Goal: Task Accomplishment & Management: Use online tool/utility

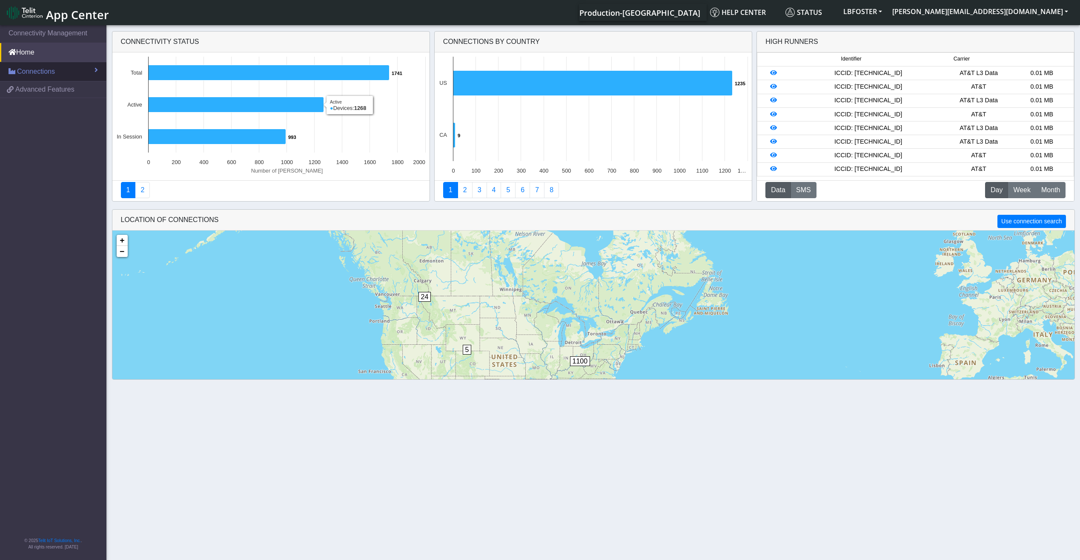
click at [67, 69] on link "Connections" at bounding box center [53, 71] width 106 height 19
click at [58, 121] on span "Advanced Features" at bounding box center [44, 125] width 59 height 10
click at [49, 87] on link "List" at bounding box center [53, 90] width 106 height 18
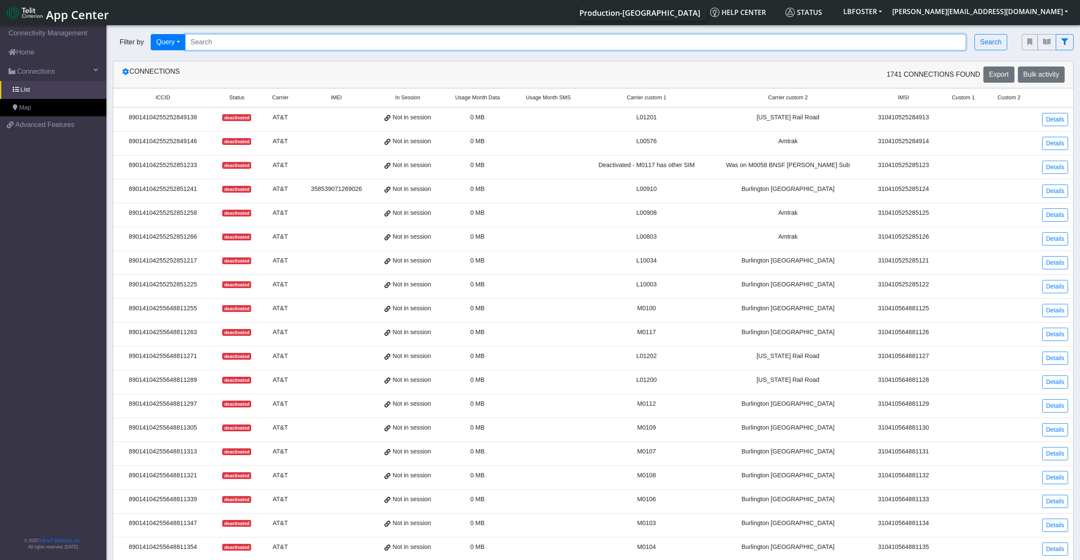
paste input "[TECHNICAL_ID] [TECHNICAL_ID] [TECHNICAL_ID] [TECHNICAL_ID] [TECHNICAL_ID] [TEC…"
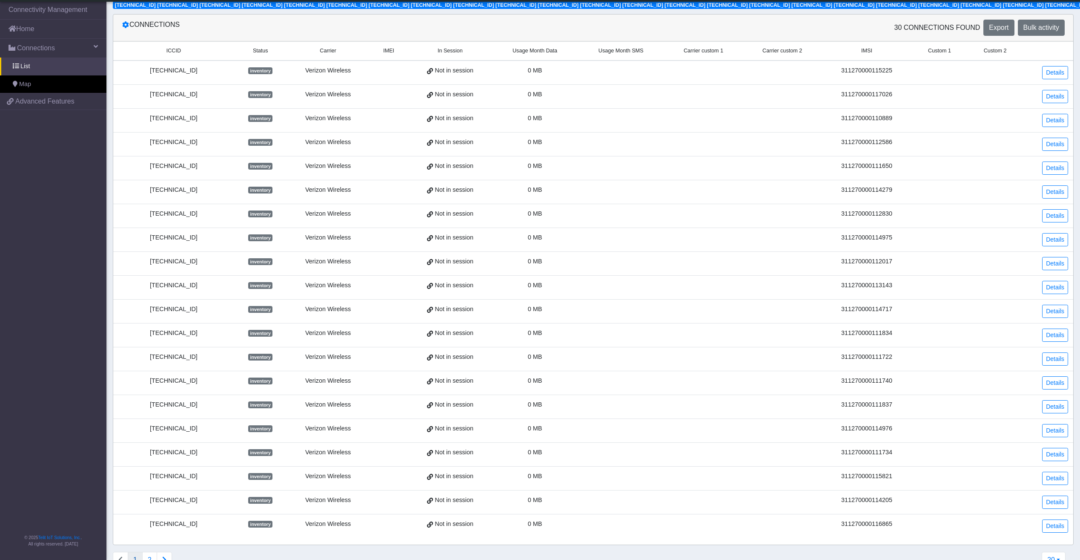
scroll to position [55, 0]
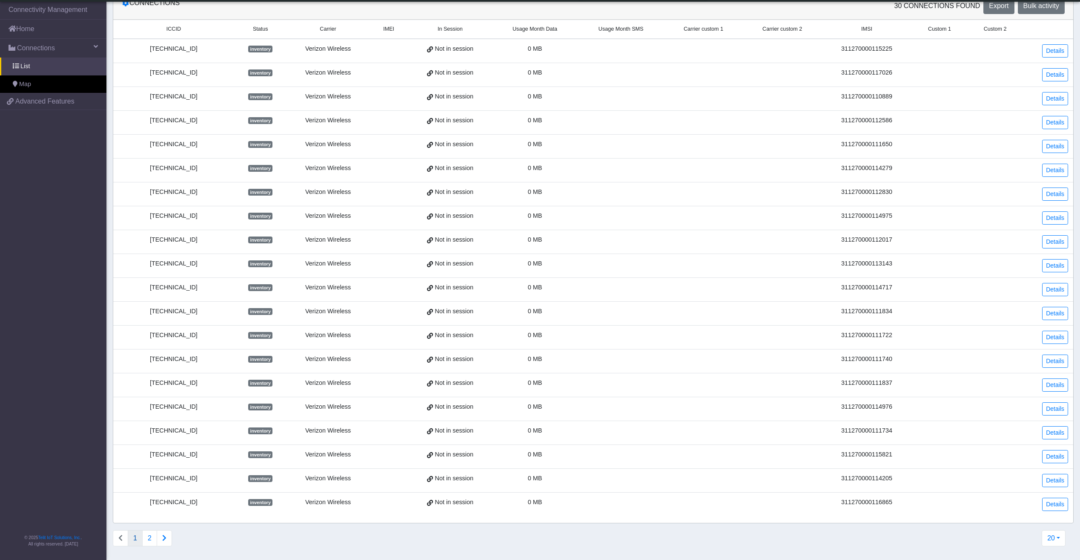
click at [167, 537] on button "Connections list navigation" at bounding box center [164, 538] width 15 height 16
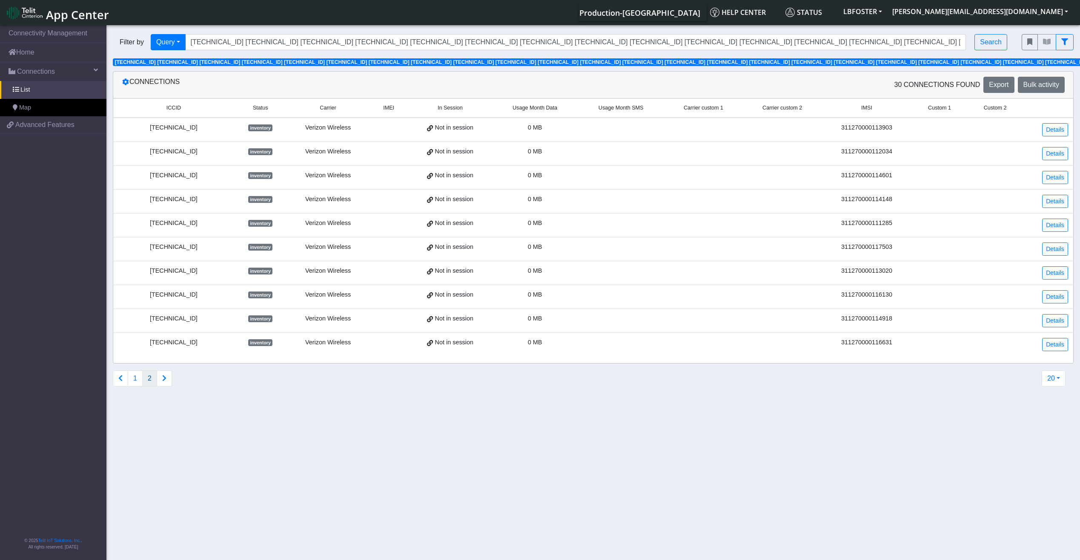
scroll to position [3, 0]
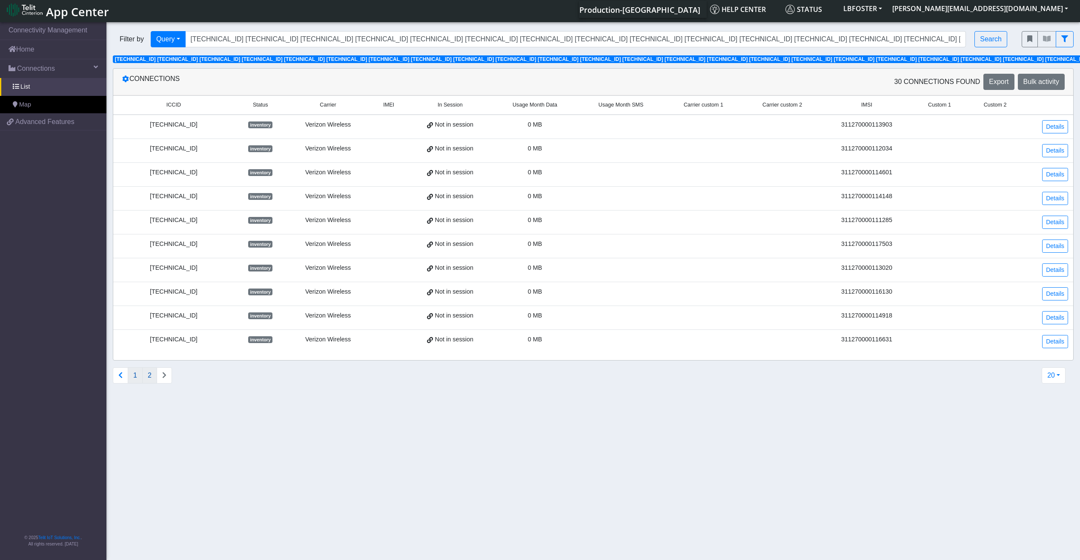
click at [132, 378] on button "1" at bounding box center [135, 375] width 15 height 16
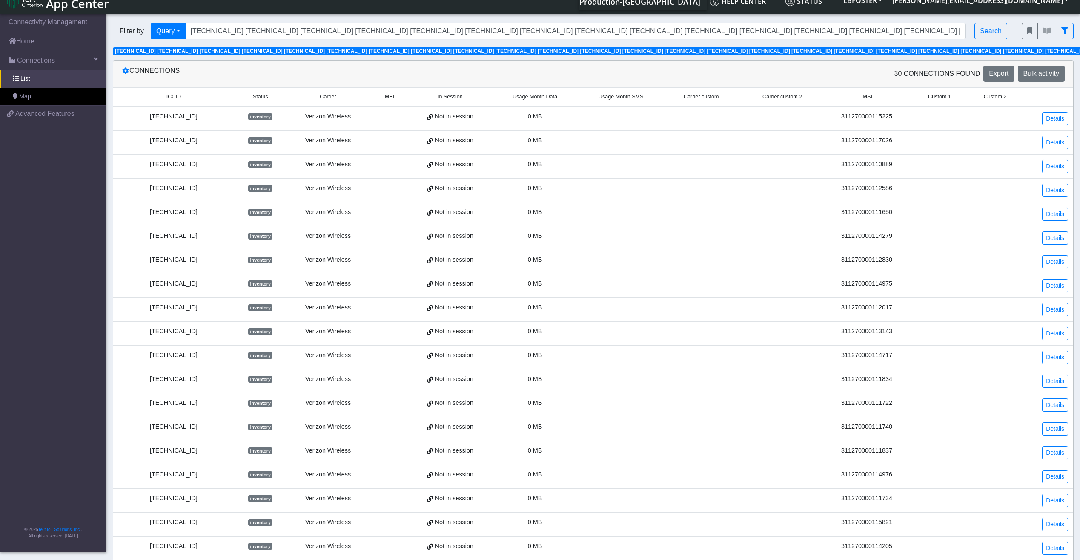
scroll to position [0, 0]
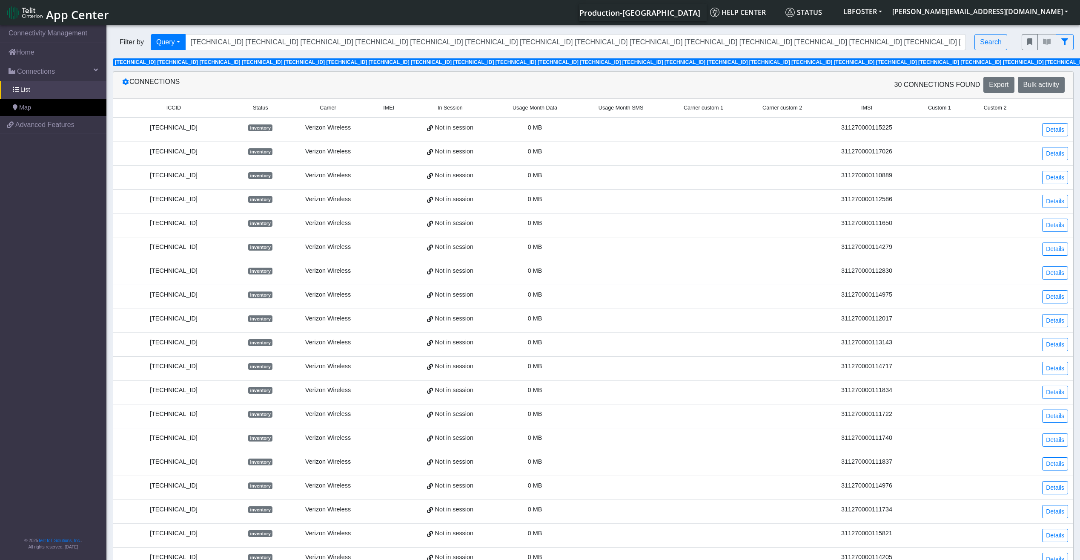
click at [890, 66] on div "Filter by Query Query In Session Not connected Country Operator [TECHNICAL_ID] …" at bounding box center [593, 47] width 974 height 39
click at [890, 61] on span "[TECHNICAL_ID] [TECHNICAL_ID] [TECHNICAL_ID] [TECHNICAL_ID] [TECHNICAL_ID] [TEC…" at bounding box center [749, 62] width 1268 height 6
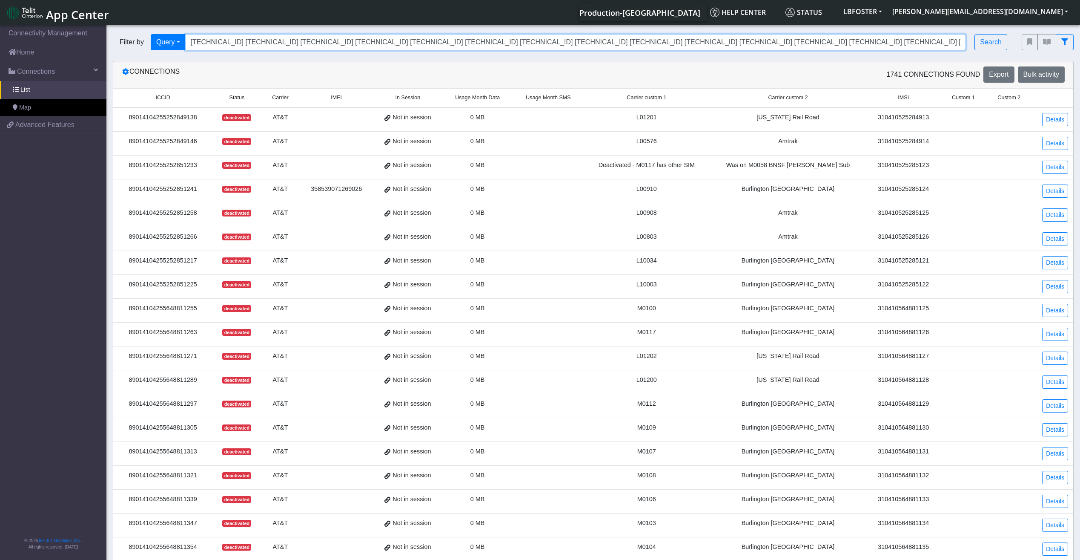
click at [343, 40] on input "[TECHNICAL_ID] [TECHNICAL_ID] [TECHNICAL_ID] [TECHNICAL_ID] [TECHNICAL_ID] [TEC…" at bounding box center [575, 42] width 781 height 16
paste input "351369651418174 351369651452249 351369651416533 351369651417242 351369651416558…"
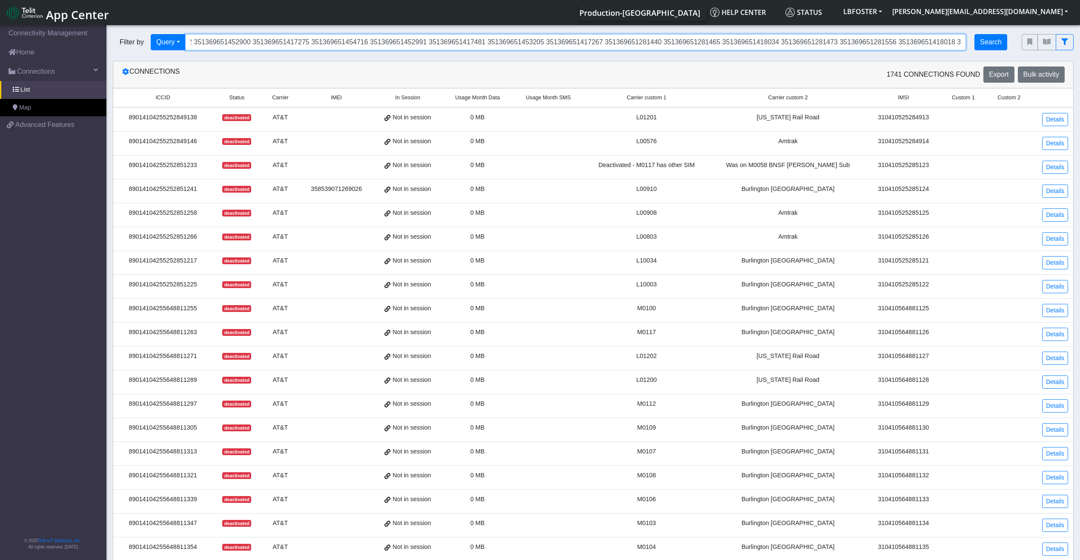
type input "351369651418174 351369651452249 351369651416533 351369651417242 351369651416558…"
click at [990, 41] on button "Search" at bounding box center [991, 42] width 33 height 16
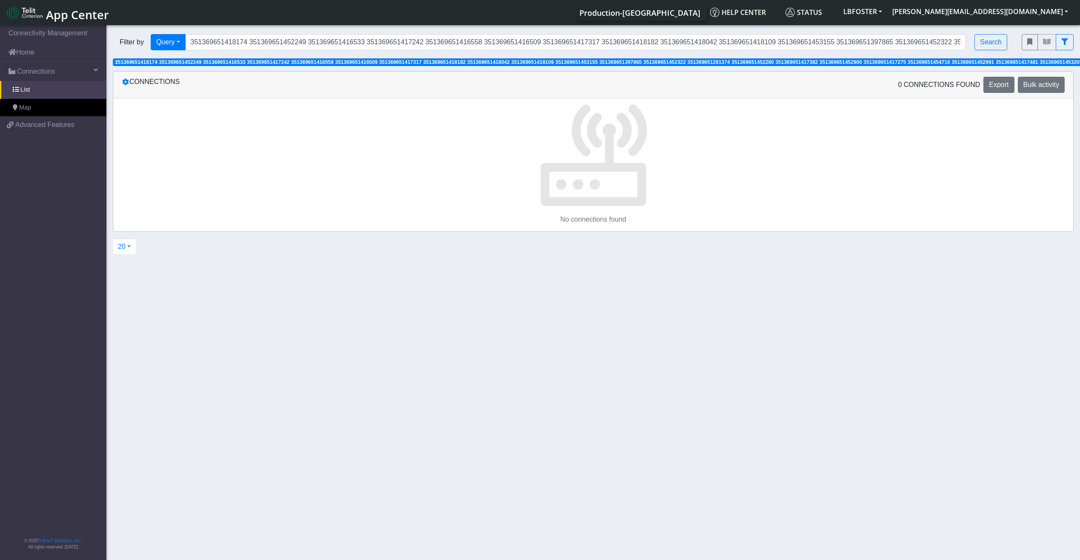
click at [205, 62] on span "351369651418174 351369651452249 351369651416533 351369651417242 351369651416558…" at bounding box center [775, 62] width 1320 height 6
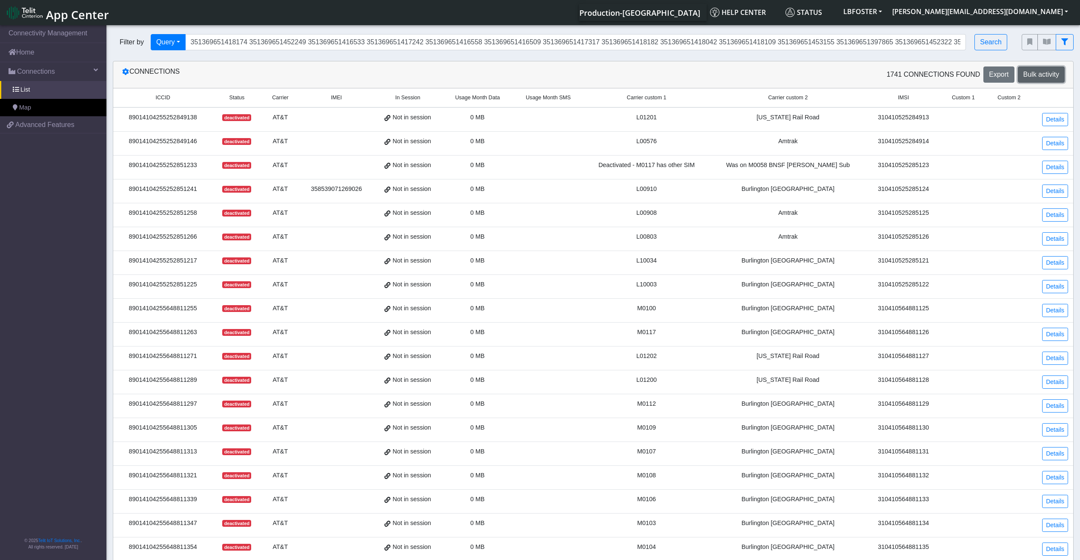
click at [1050, 80] on button "Bulk activity" at bounding box center [1041, 74] width 47 height 16
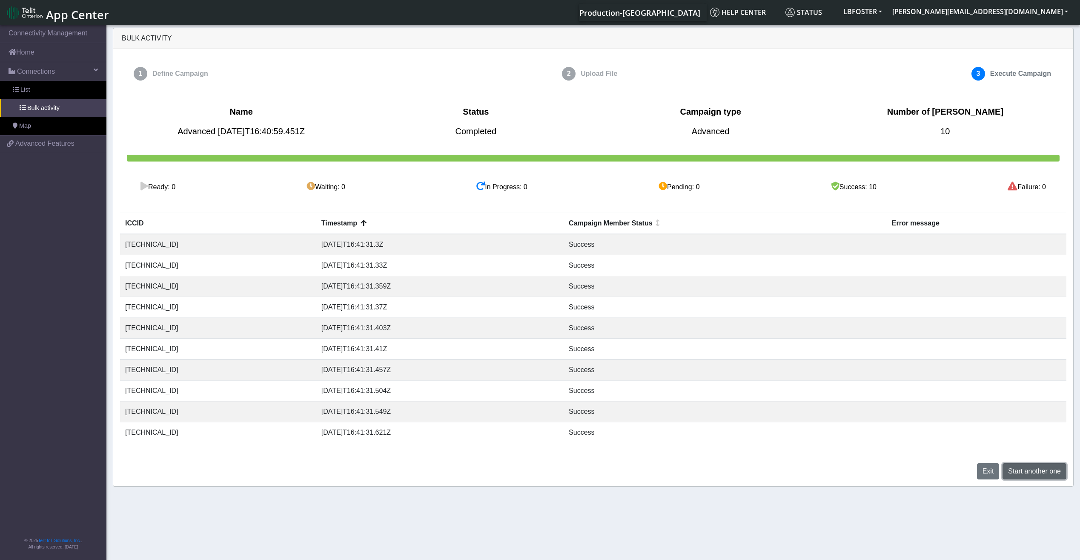
click at [1028, 471] on span "Start another one" at bounding box center [1034, 470] width 53 height 7
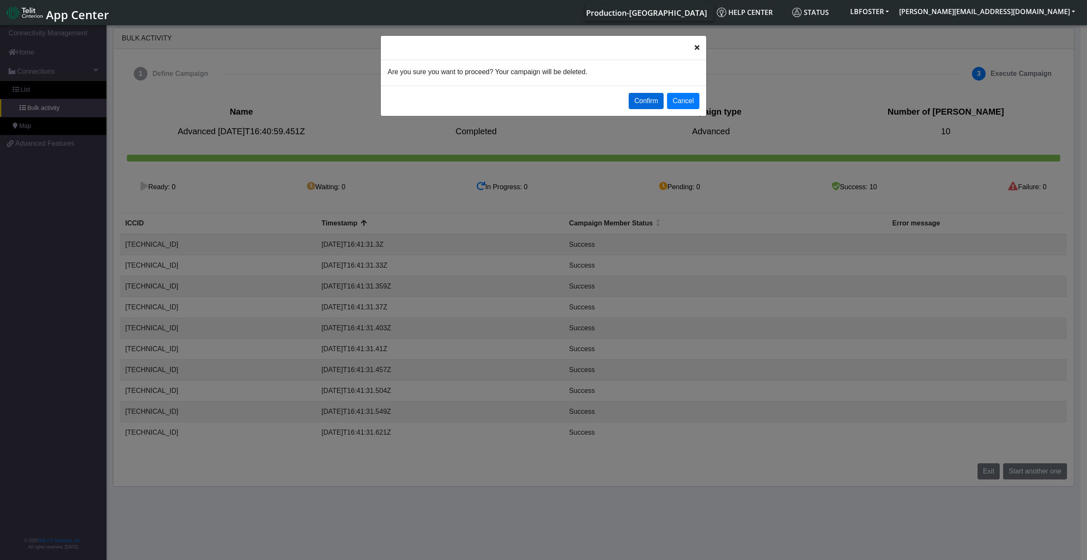
click at [644, 98] on button "Confirm" at bounding box center [646, 101] width 35 height 16
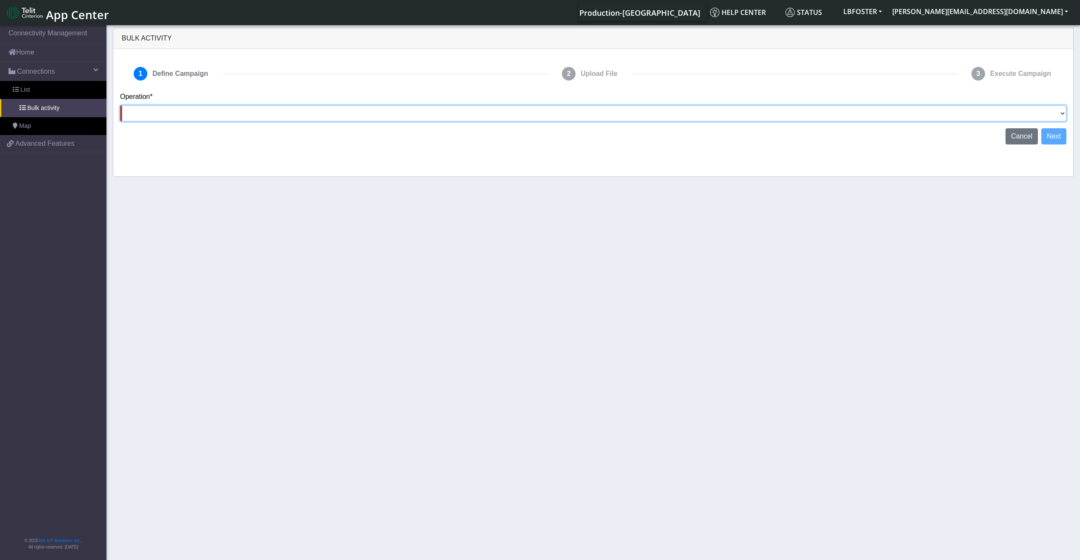
click at [707, 118] on select "Activate [PERSON_NAME] Deactivate [PERSON_NAME] Add Tags Remove Tags Advanced" at bounding box center [593, 113] width 947 height 16
click at [120, 105] on select "Activate [PERSON_NAME] Deactivate [PERSON_NAME] Add Tags Remove Tags Advanced" at bounding box center [593, 113] width 947 height 16
click at [797, 112] on select "Activate [PERSON_NAME] Deactivate [PERSON_NAME] Add Tags Remove Tags Advanced" at bounding box center [593, 113] width 947 height 16
select select "text.advanced"
click at [120, 105] on select "Activate [PERSON_NAME] Deactivate [PERSON_NAME] Add Tags Remove Tags Advanced" at bounding box center [593, 113] width 947 height 16
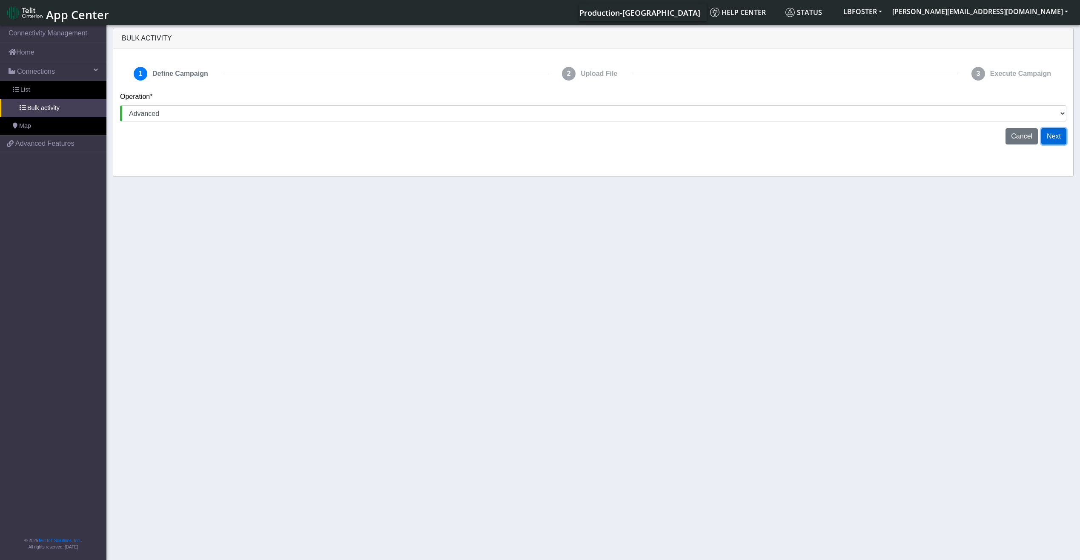
click at [1051, 137] on button "Next" at bounding box center [1054, 136] width 25 height 16
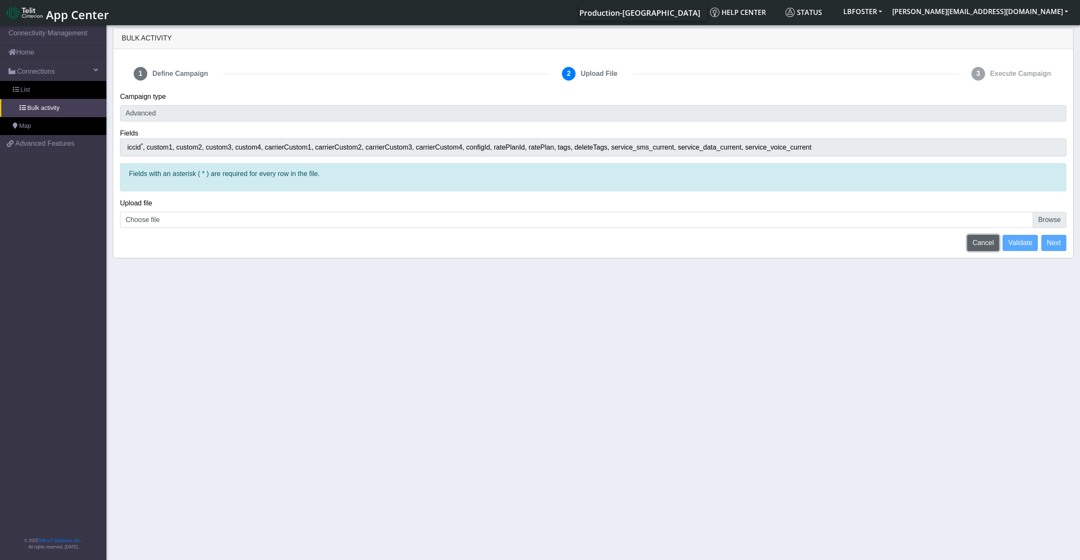
click at [988, 239] on span "Cancel" at bounding box center [983, 242] width 21 height 7
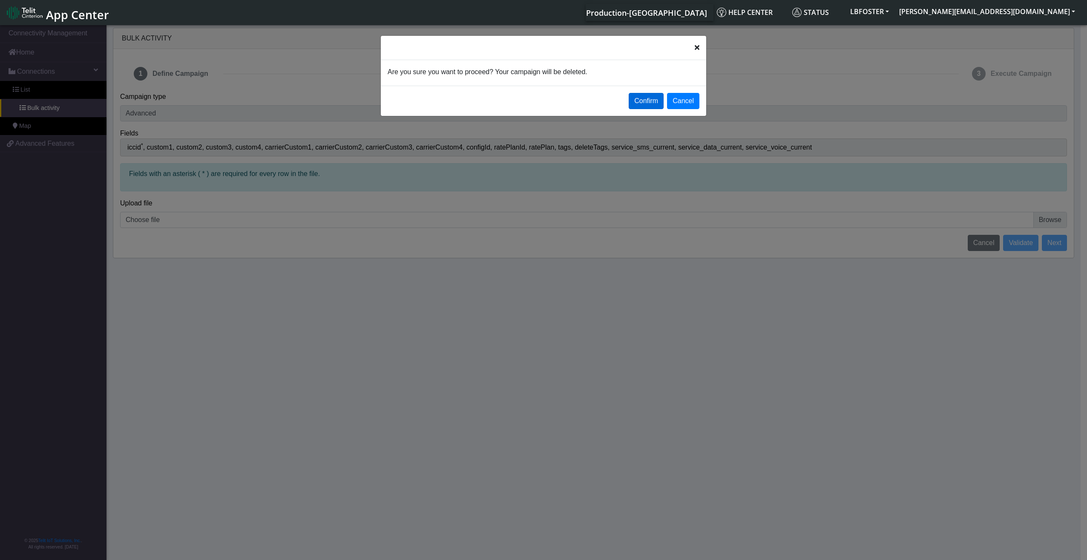
click at [646, 98] on button "Confirm" at bounding box center [646, 101] width 35 height 16
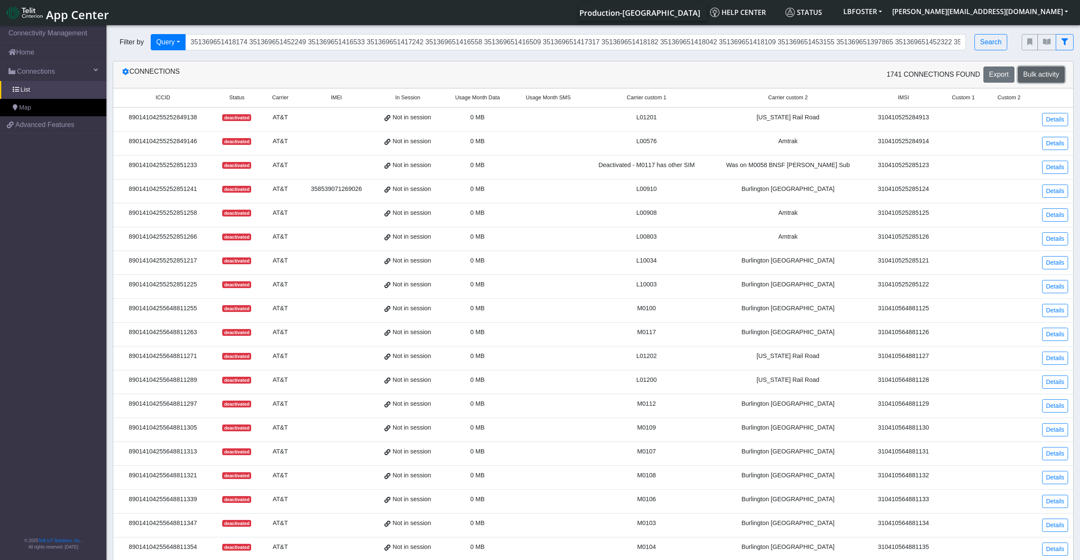
click at [1036, 77] on span "Bulk activity" at bounding box center [1042, 74] width 36 height 7
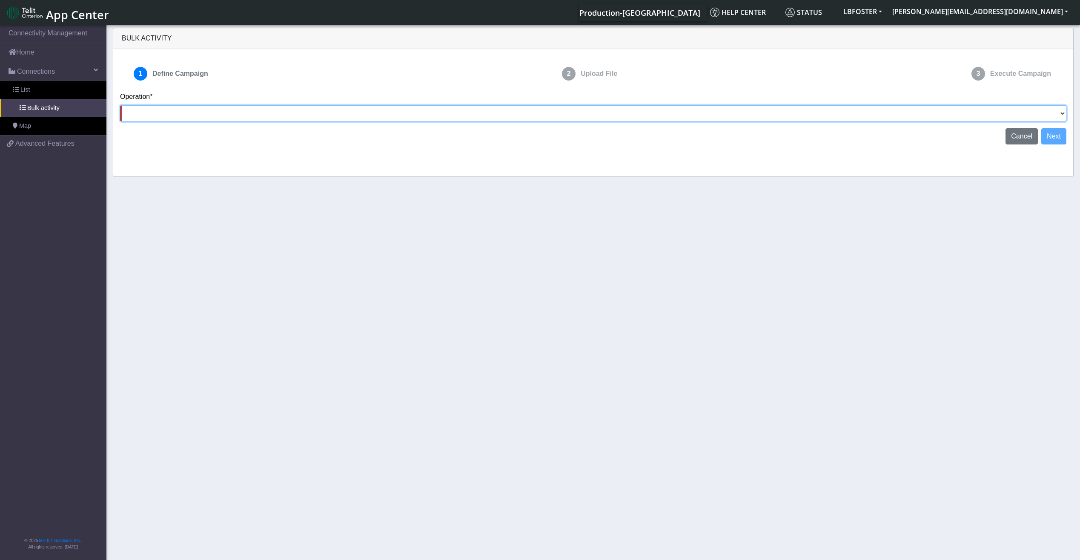
click at [982, 111] on select "Activate [PERSON_NAME] Deactivate [PERSON_NAME] Add Tags Remove Tags Advanced" at bounding box center [593, 113] width 947 height 16
click at [120, 105] on select "Activate [PERSON_NAME] Deactivate [PERSON_NAME] Add Tags Remove Tags Advanced" at bounding box center [593, 113] width 947 height 16
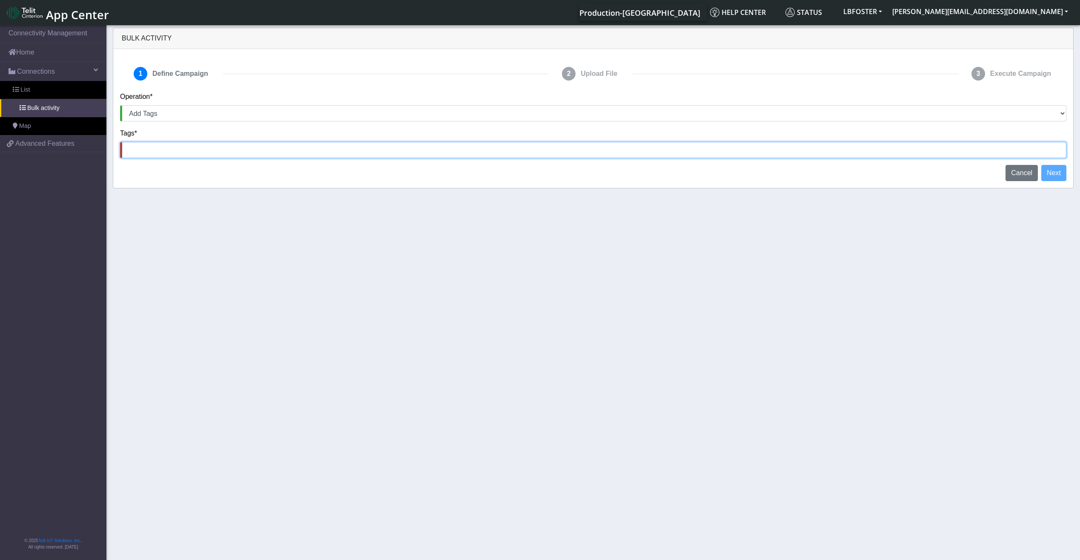
click at [244, 155] on input at bounding box center [593, 150] width 947 height 16
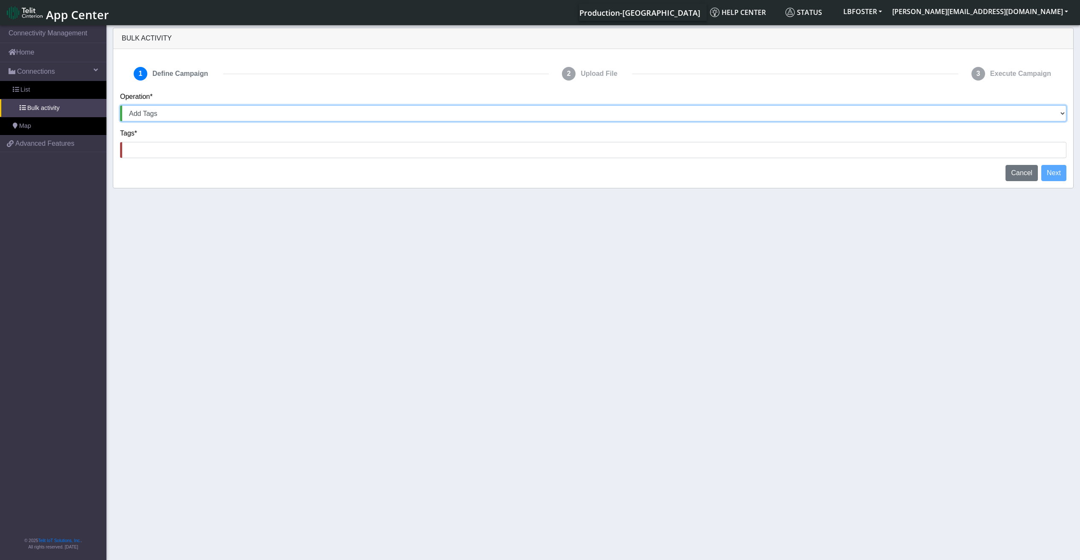
click at [274, 119] on select "Activate [PERSON_NAME] Deactivate [PERSON_NAME] Add Tags Remove Tags Advanced" at bounding box center [593, 113] width 947 height 16
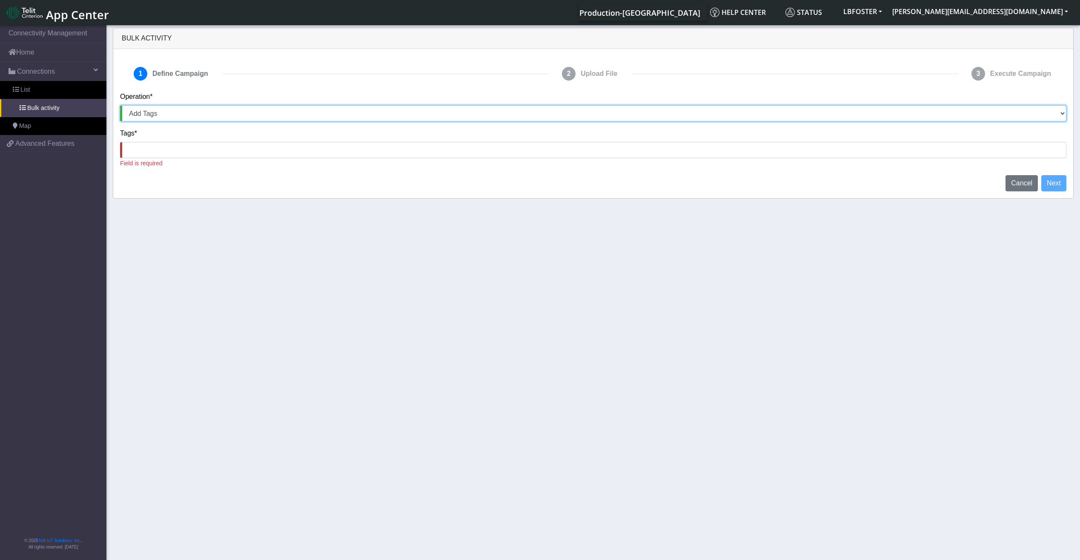
select select "text.activateSIMs"
click at [120, 105] on select "Activate [PERSON_NAME] Deactivate [PERSON_NAME] Add Tags Remove Tags Advanced" at bounding box center [593, 113] width 947 height 16
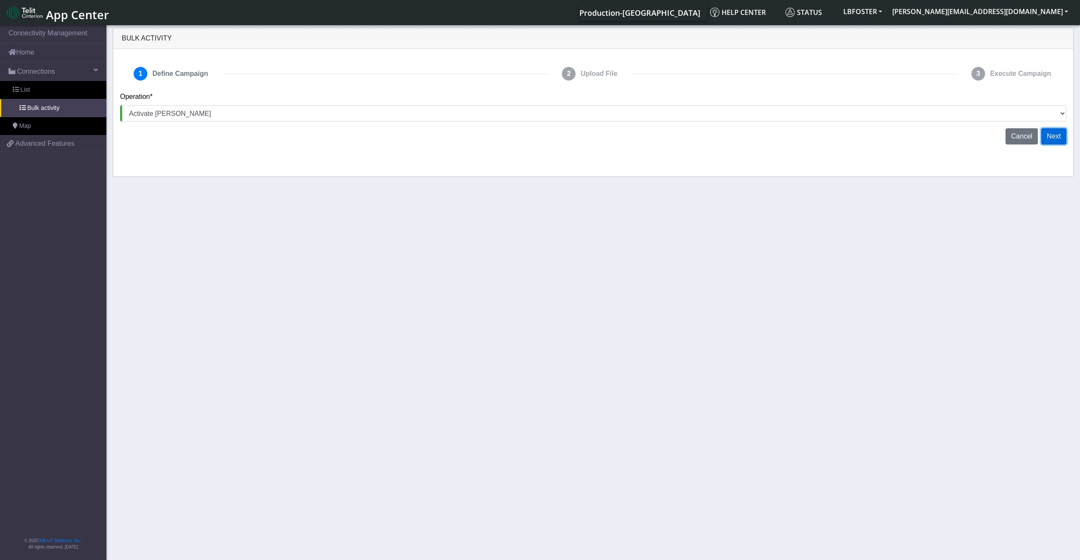
click at [1059, 133] on button "Next" at bounding box center [1054, 136] width 25 height 16
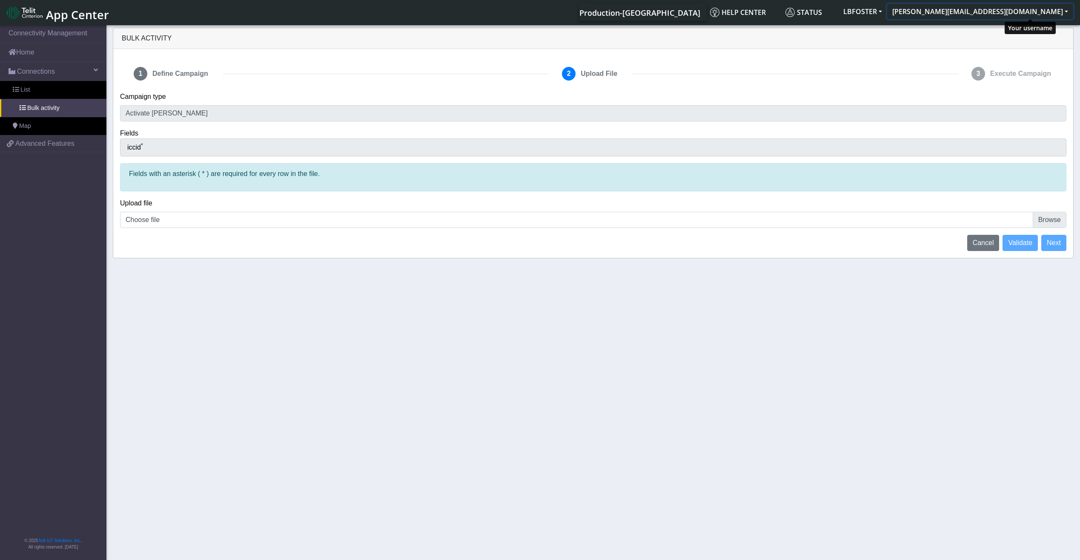
click at [1013, 14] on button "[PERSON_NAME][EMAIL_ADDRESS][DOMAIN_NAME]" at bounding box center [980, 11] width 186 height 15
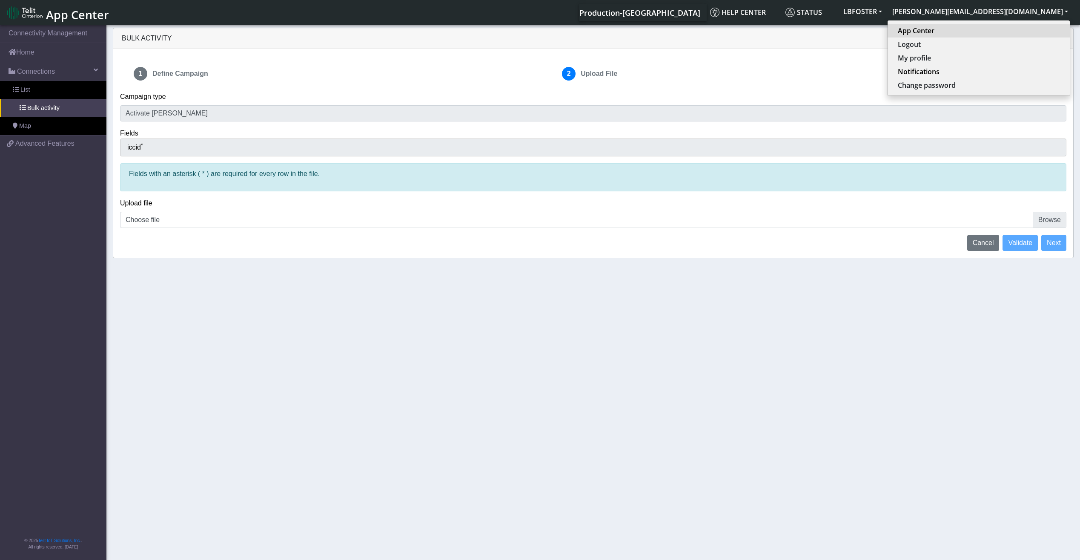
click at [1018, 31] on link "App Center" at bounding box center [979, 31] width 162 height 10
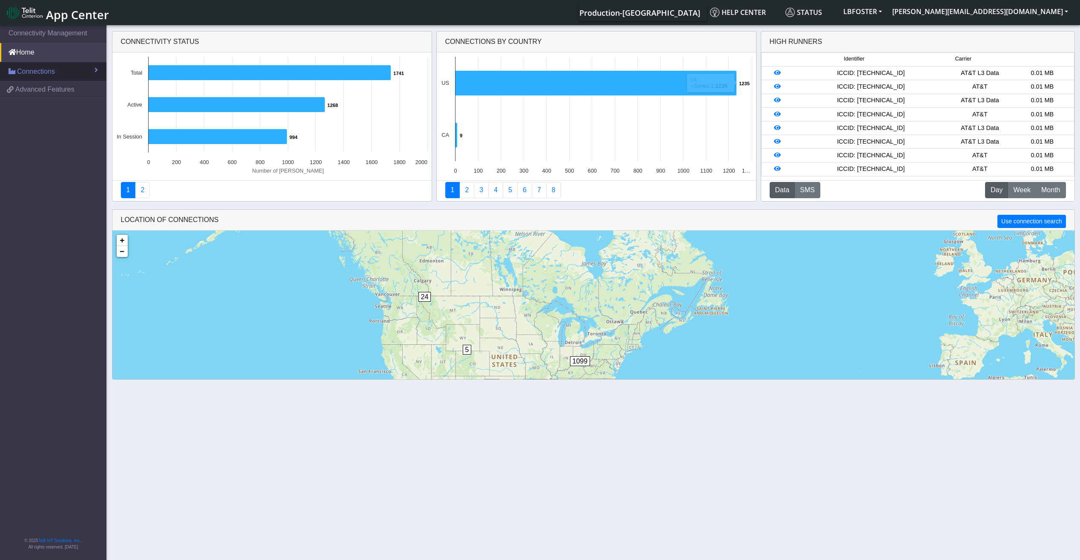
click at [71, 73] on link "Connections" at bounding box center [53, 71] width 106 height 19
click at [63, 93] on link "List" at bounding box center [53, 90] width 106 height 18
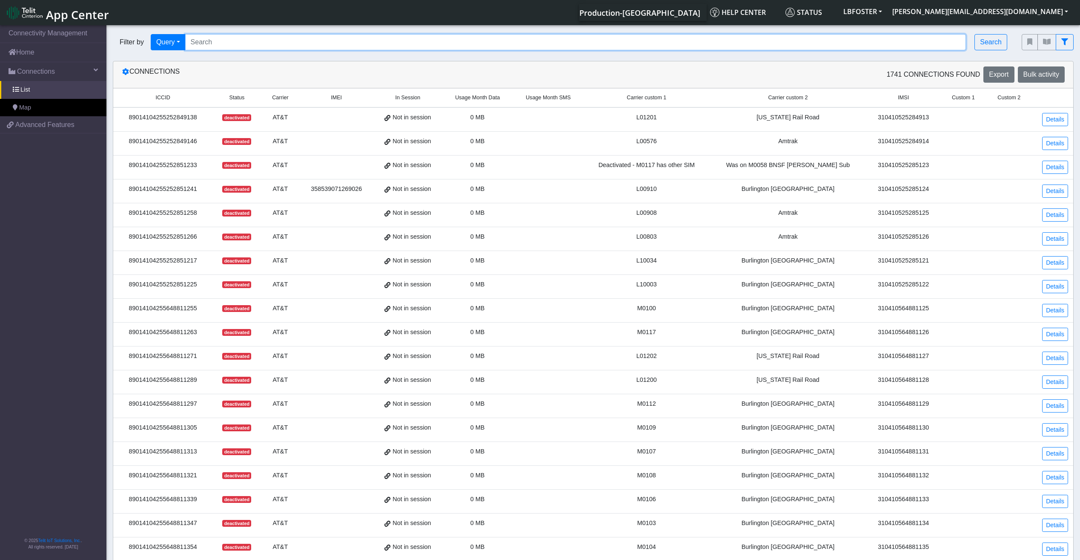
paste input "L24391 L24392 L24393 L24394 L24395 L24396 L24397 L24398 L24399 L24400 L24401 L2…"
type input "L24391 L24392 L24393 L24394 L24395 L24396 L24397 L24398 L24399 L24400 L24401 L2…"
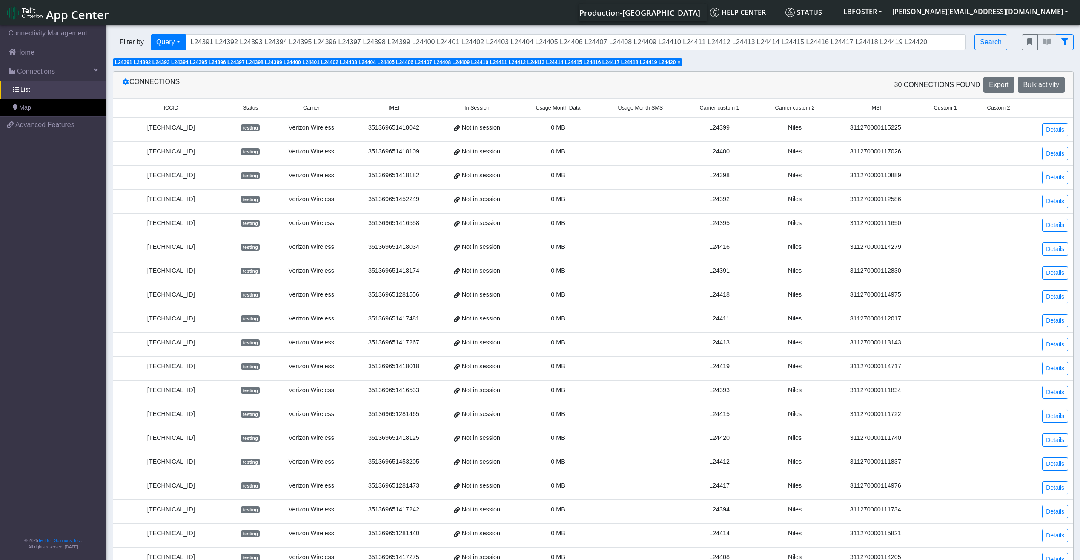
click at [737, 109] on span "Carrier custom 1" at bounding box center [720, 108] width 40 height 8
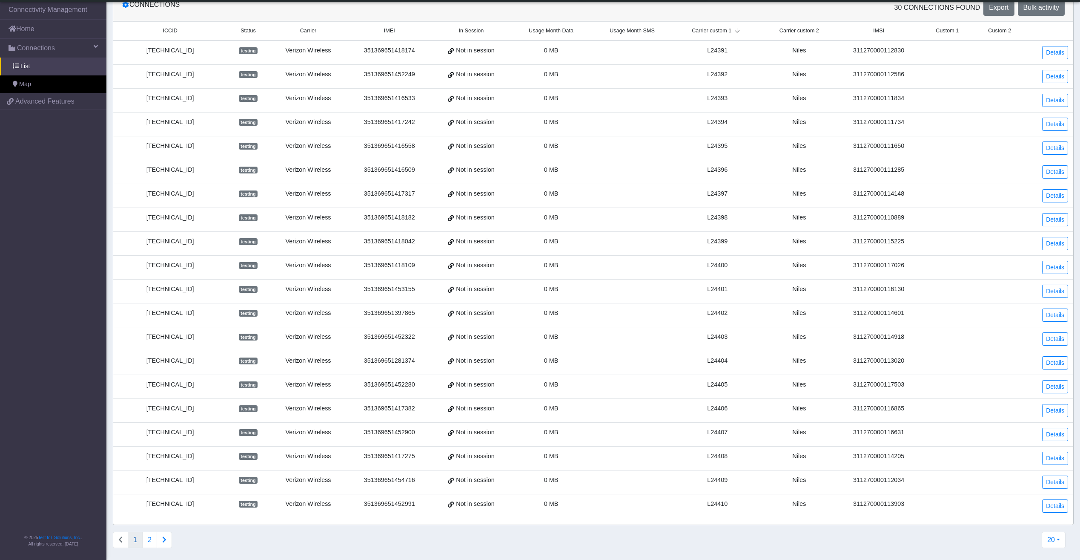
scroll to position [55, 0]
click at [166, 534] on icon "Connections list navigation" at bounding box center [164, 537] width 4 height 7
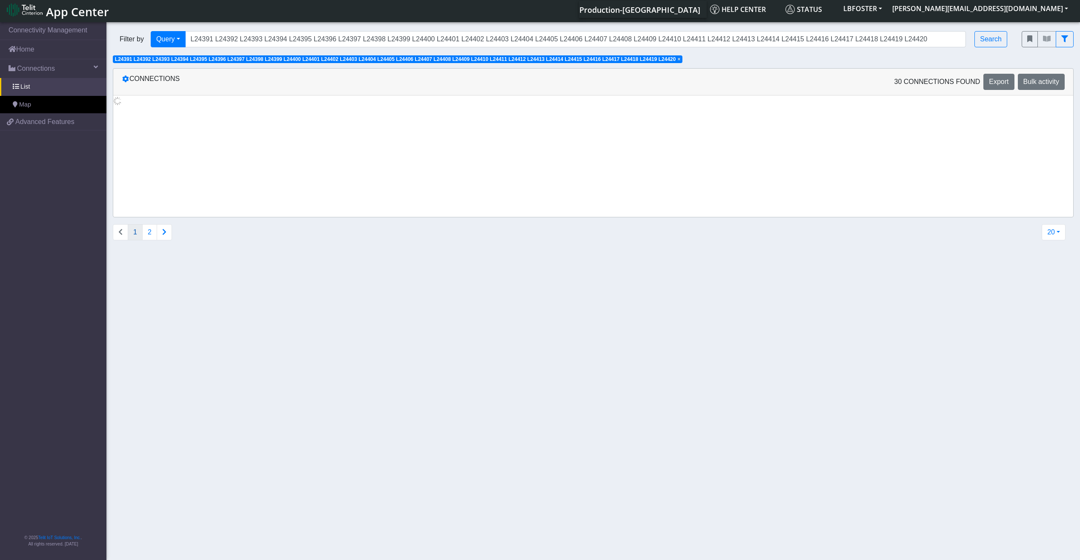
scroll to position [0, 0]
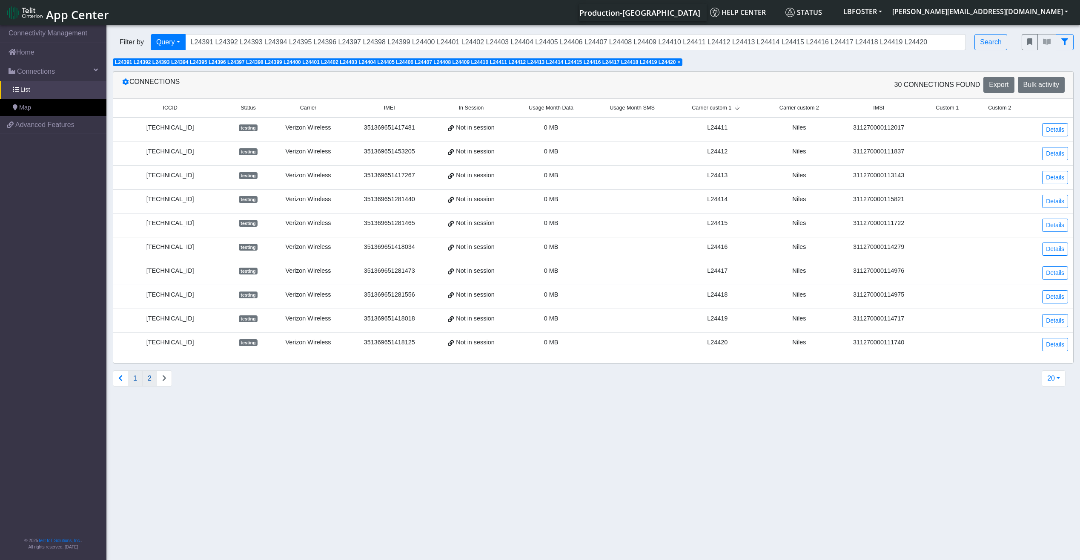
click at [138, 377] on button "1" at bounding box center [135, 378] width 15 height 16
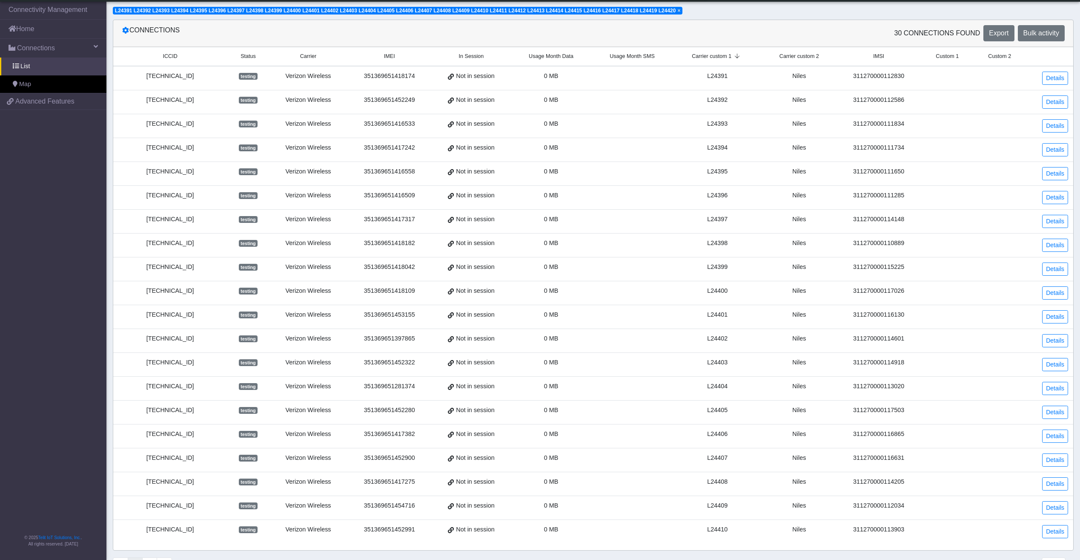
scroll to position [55, 0]
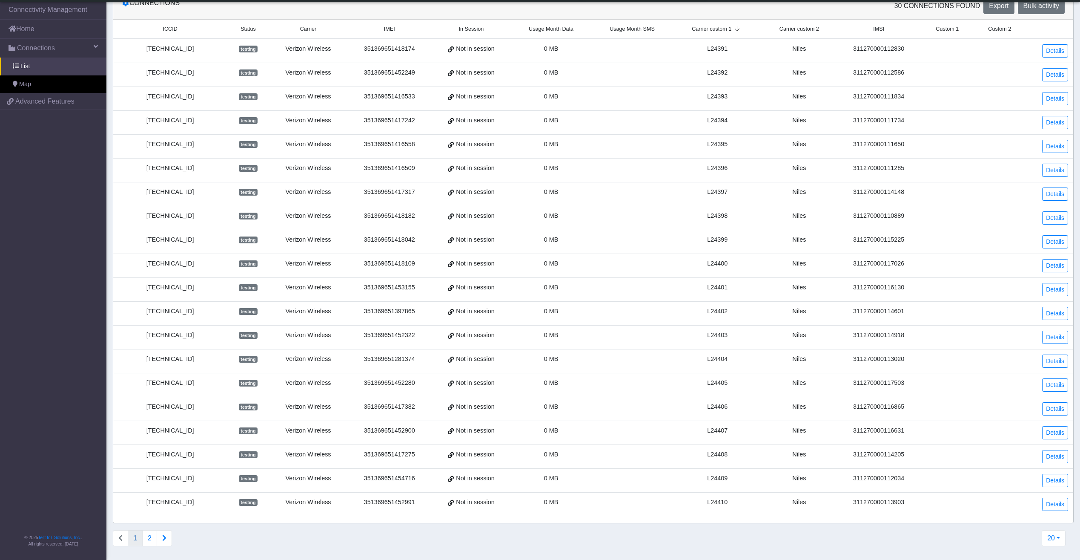
click at [164, 532] on button "Connections list navigation" at bounding box center [164, 538] width 15 height 16
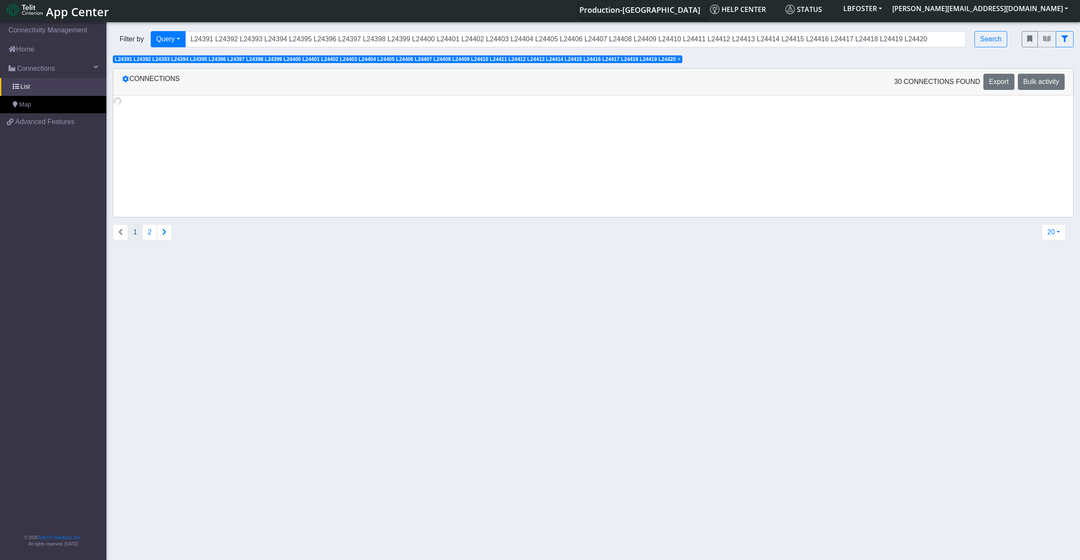
scroll to position [0, 0]
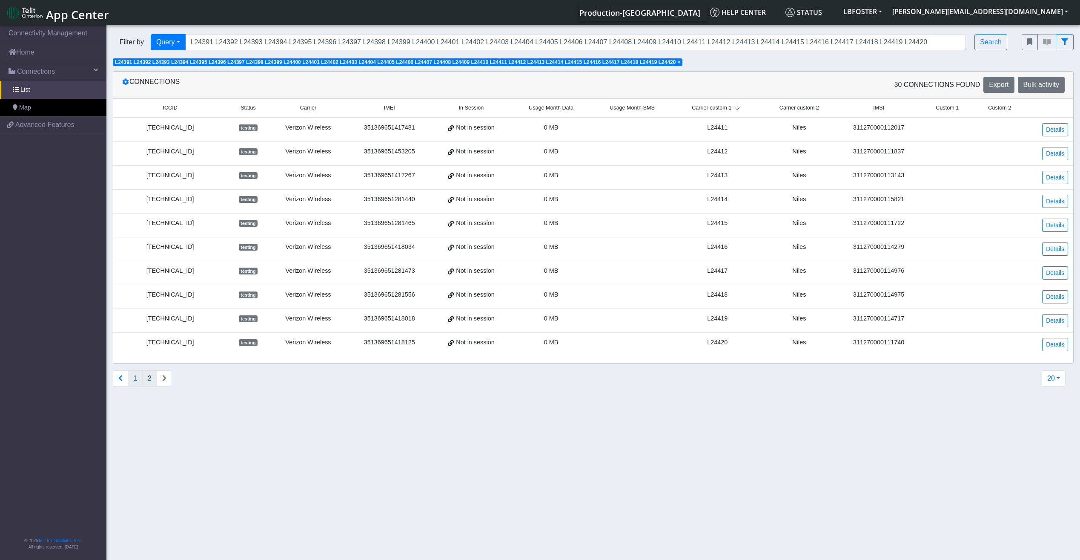
click at [132, 379] on button "1" at bounding box center [135, 378] width 15 height 16
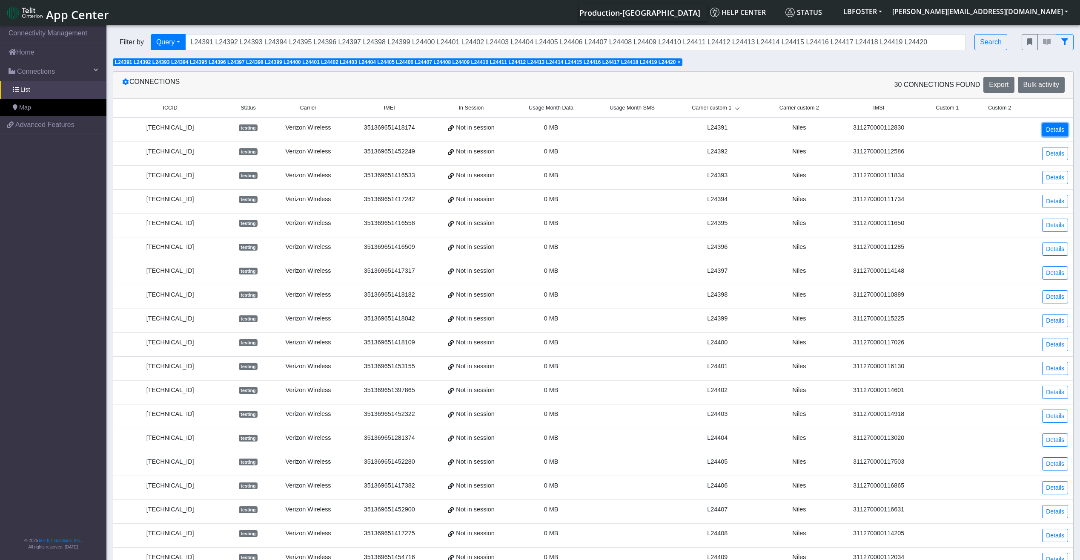
click at [1059, 126] on link "Details" at bounding box center [1055, 129] width 26 height 13
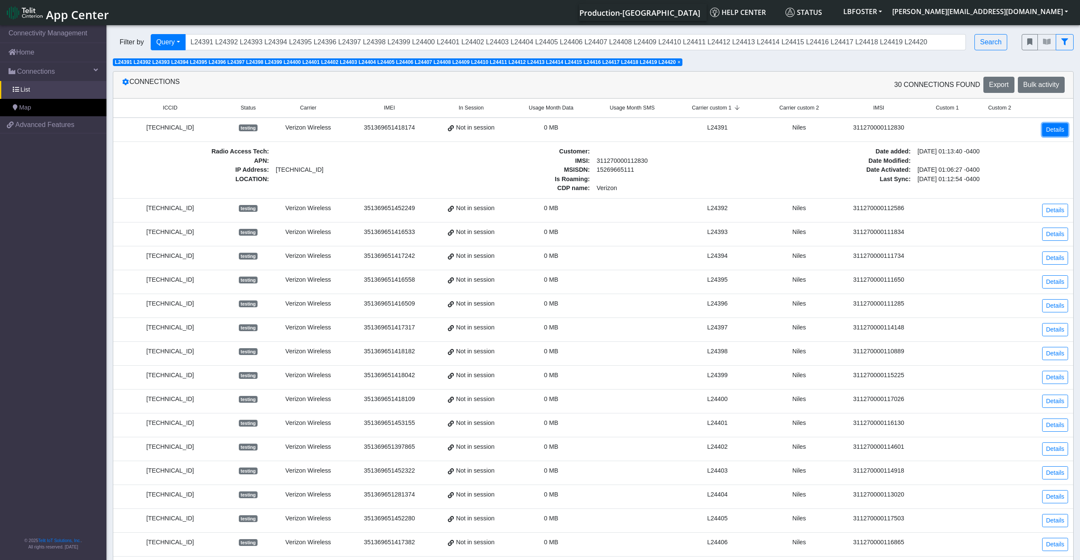
click at [1059, 126] on link "Details" at bounding box center [1055, 129] width 26 height 13
